Goal: Transaction & Acquisition: Purchase product/service

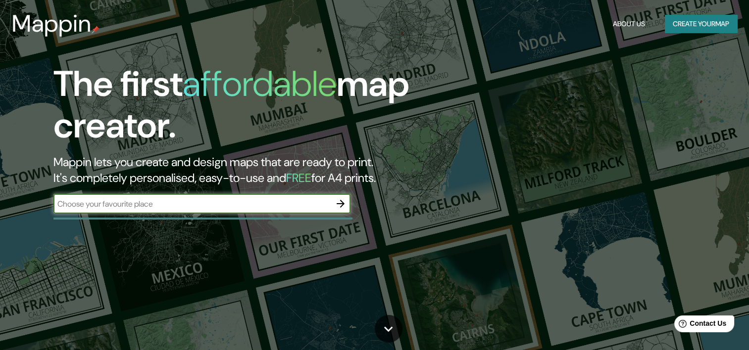
click at [200, 205] on input "text" at bounding box center [191, 203] width 277 height 11
type input "[GEOGRAPHIC_DATA]"
click at [342, 205] on icon "button" at bounding box center [340, 204] width 8 height 8
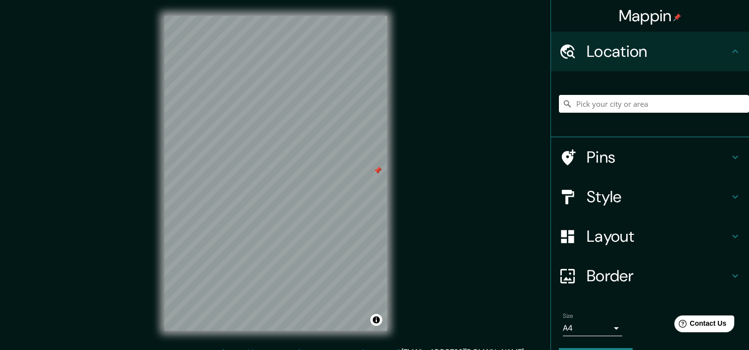
click at [376, 174] on div at bounding box center [378, 171] width 8 height 8
click at [612, 160] on h4 "Pins" at bounding box center [657, 157] width 143 height 20
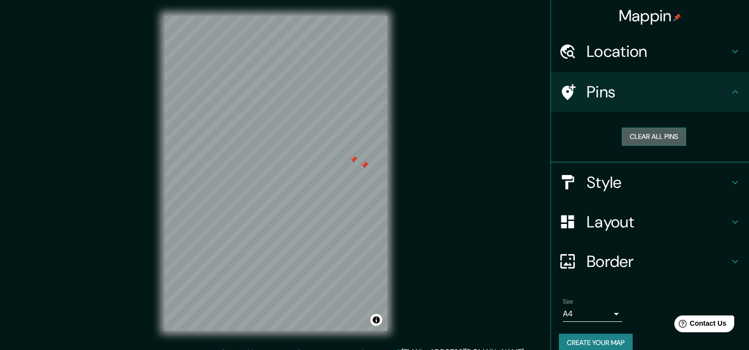
click at [631, 133] on button "Clear all pins" at bounding box center [653, 137] width 64 height 18
click at [714, 83] on h4 "Pins" at bounding box center [657, 92] width 143 height 20
click at [314, 199] on div at bounding box center [318, 195] width 8 height 8
click at [635, 135] on button "Clear all pins" at bounding box center [653, 137] width 64 height 18
click at [633, 184] on h4 "Style" at bounding box center [657, 183] width 143 height 20
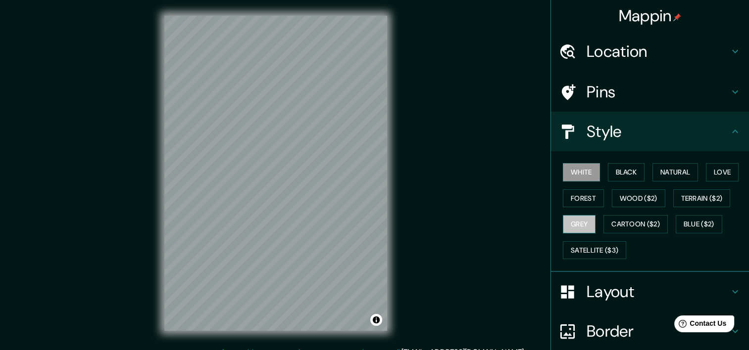
click at [574, 220] on button "Grey" at bounding box center [579, 224] width 33 height 18
click at [580, 194] on button "Forest" at bounding box center [583, 199] width 41 height 18
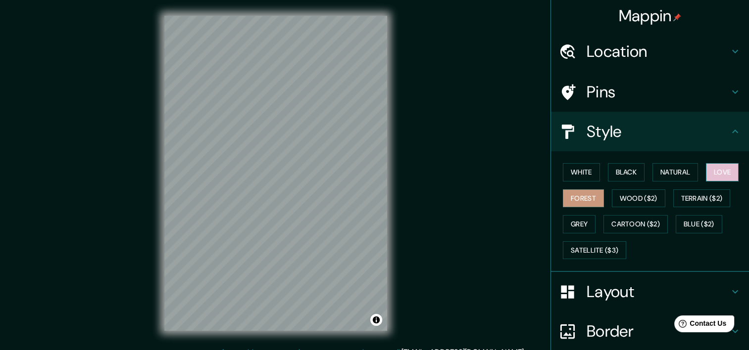
click at [715, 176] on button "Love" at bounding box center [722, 172] width 33 height 18
click at [614, 167] on button "Black" at bounding box center [626, 172] width 37 height 18
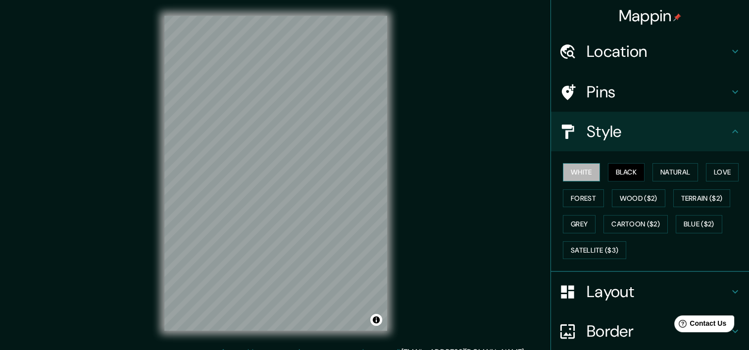
click at [584, 168] on button "White" at bounding box center [581, 172] width 37 height 18
click at [611, 162] on div "White Black Natural Love Forest Wood ($2) Terrain ($2) Grey Cartoon ($2) Blue (…" at bounding box center [654, 211] width 190 height 104
click at [614, 166] on button "Black" at bounding box center [626, 172] width 37 height 18
click at [668, 172] on button "Natural" at bounding box center [675, 172] width 46 height 18
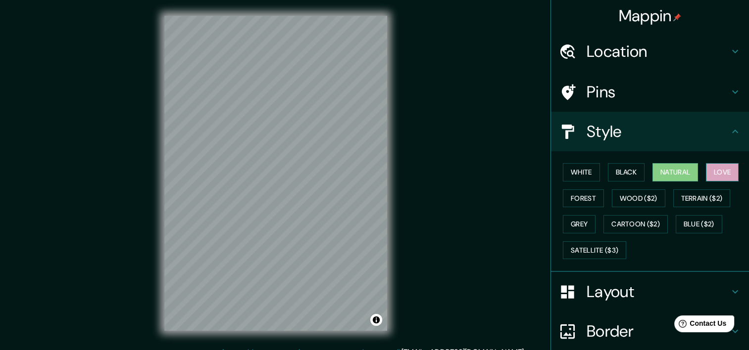
click at [730, 176] on button "Love" at bounding box center [722, 172] width 33 height 18
click at [590, 171] on button "White" at bounding box center [581, 172] width 37 height 18
click at [720, 170] on button "Love" at bounding box center [722, 172] width 33 height 18
click at [578, 164] on button "White" at bounding box center [581, 172] width 37 height 18
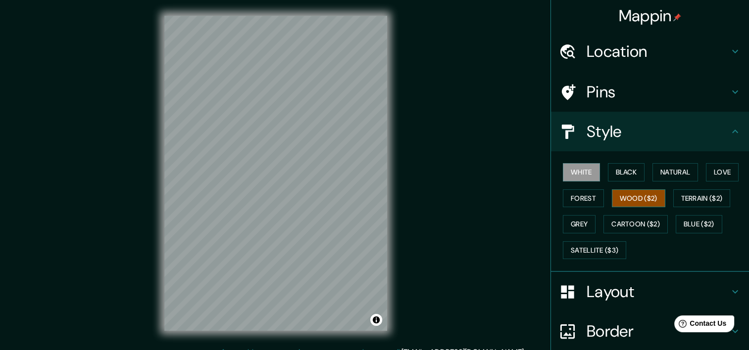
click at [636, 202] on button "Wood ($2)" at bounding box center [638, 199] width 53 height 18
click at [689, 197] on button "Terrain ($2)" at bounding box center [701, 199] width 57 height 18
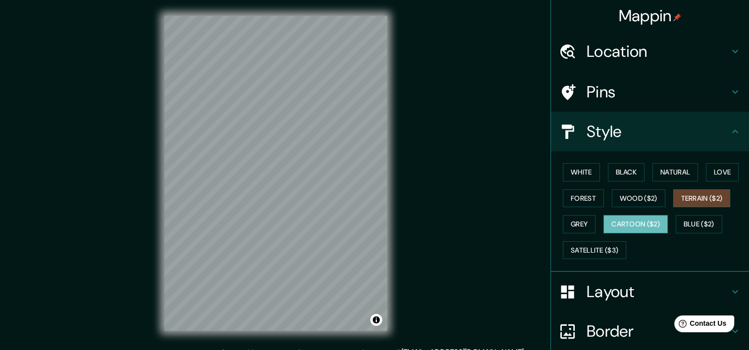
click at [647, 220] on button "Cartoon ($2)" at bounding box center [635, 224] width 64 height 18
click at [692, 222] on button "Blue ($2)" at bounding box center [698, 224] width 47 height 18
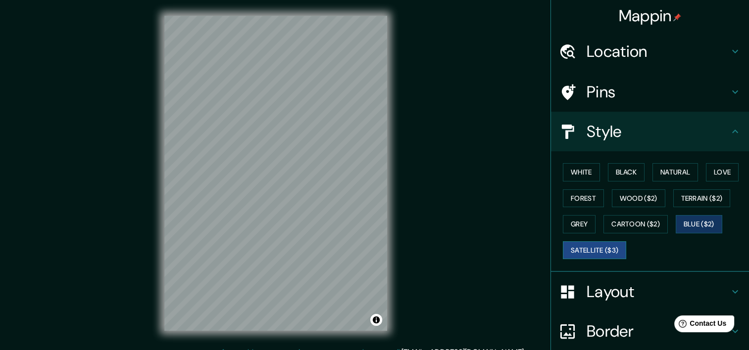
click at [599, 244] on button "Satellite ($3)" at bounding box center [594, 250] width 63 height 18
click at [582, 165] on button "White" at bounding box center [581, 172] width 37 height 18
